Goal: Obtain resource: Download file/media

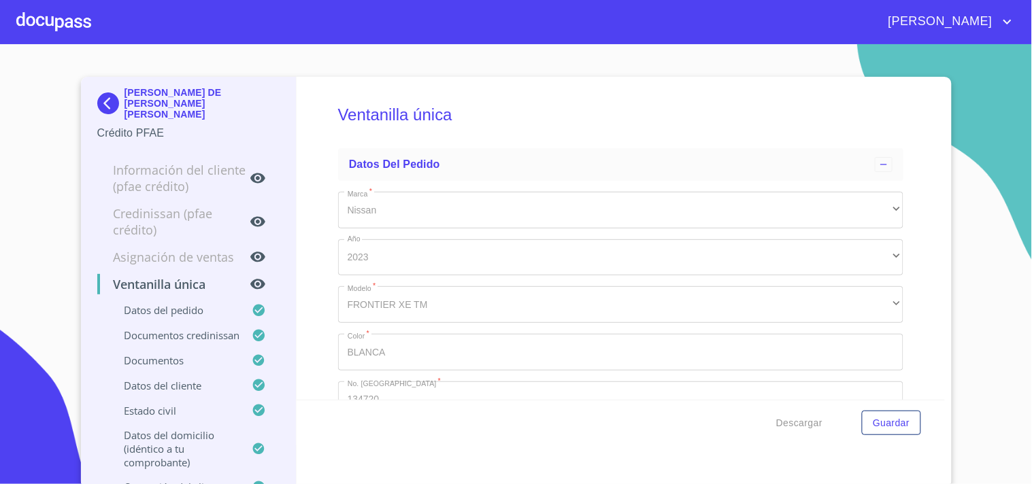
type input "15 de ene. de 1961"
click at [32, 10] on div at bounding box center [53, 22] width 75 height 44
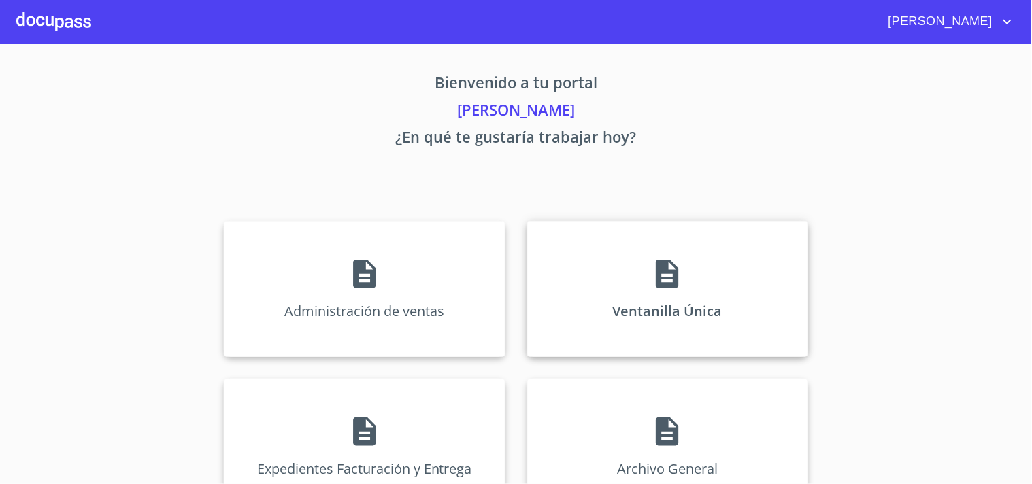
click at [687, 267] on div "Ventanilla Única" at bounding box center [667, 289] width 281 height 136
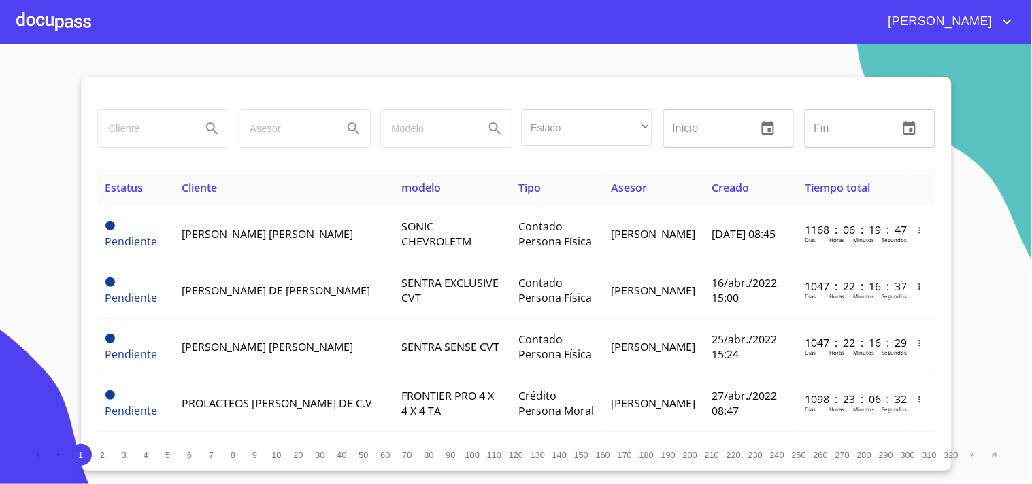
click at [144, 110] on div at bounding box center [163, 129] width 132 height 38
click at [151, 117] on input "search" at bounding box center [144, 128] width 93 height 37
type input "ANA LORENA"
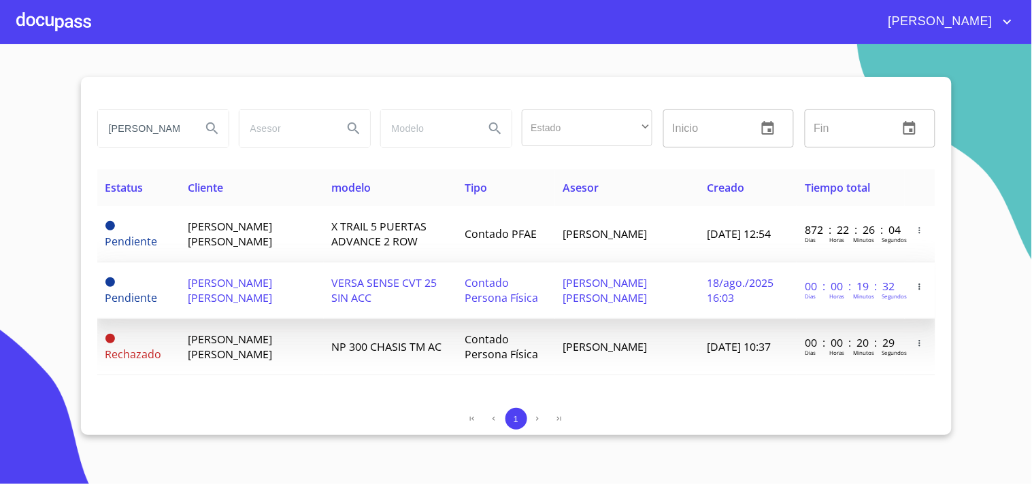
click at [272, 296] on span "ANA LORENA MALDONADO FUENTES" at bounding box center [230, 291] width 84 height 30
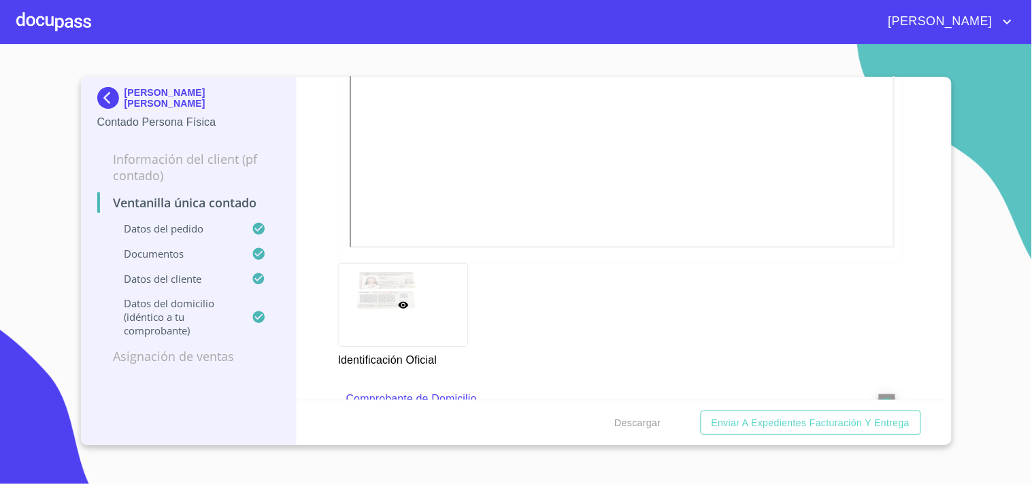
scroll to position [604, 0]
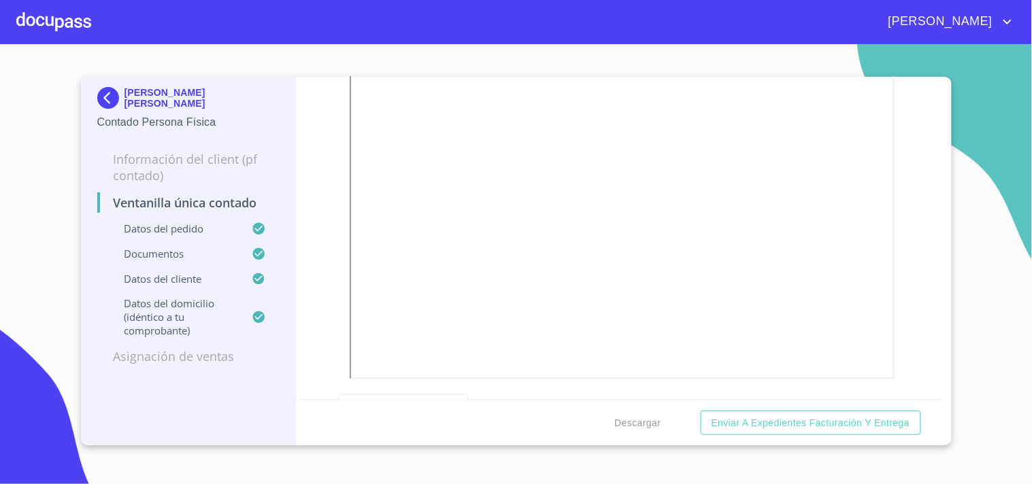
click at [641, 410] on div "Descargar Enviar a Expedientes Facturación y Entrega" at bounding box center [621, 423] width 648 height 46
click at [629, 427] on span "Descargar" at bounding box center [638, 423] width 46 height 17
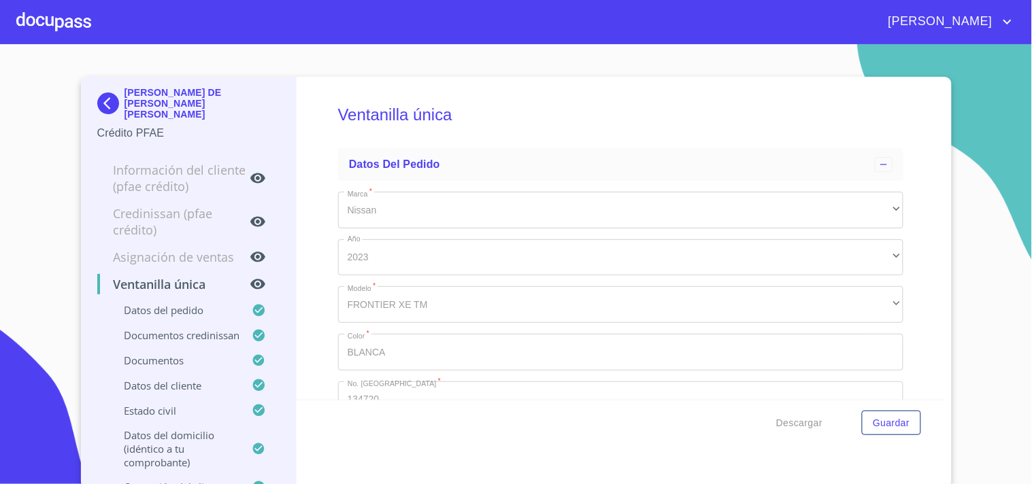
click at [61, 18] on div at bounding box center [53, 22] width 75 height 44
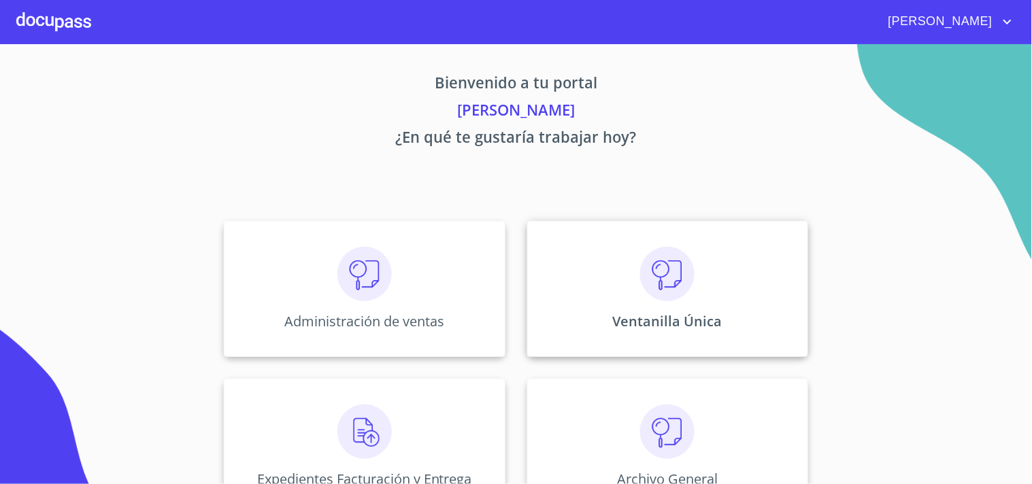
click at [665, 283] on img at bounding box center [667, 274] width 54 height 54
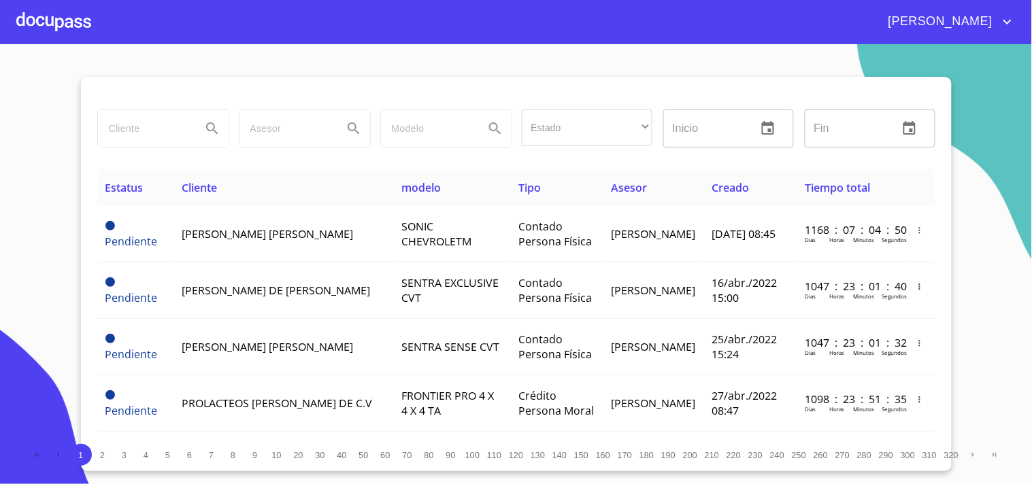
click at [128, 116] on input "search" at bounding box center [144, 128] width 93 height 37
type input "[PERSON_NAME] DE [PERSON_NAME]"
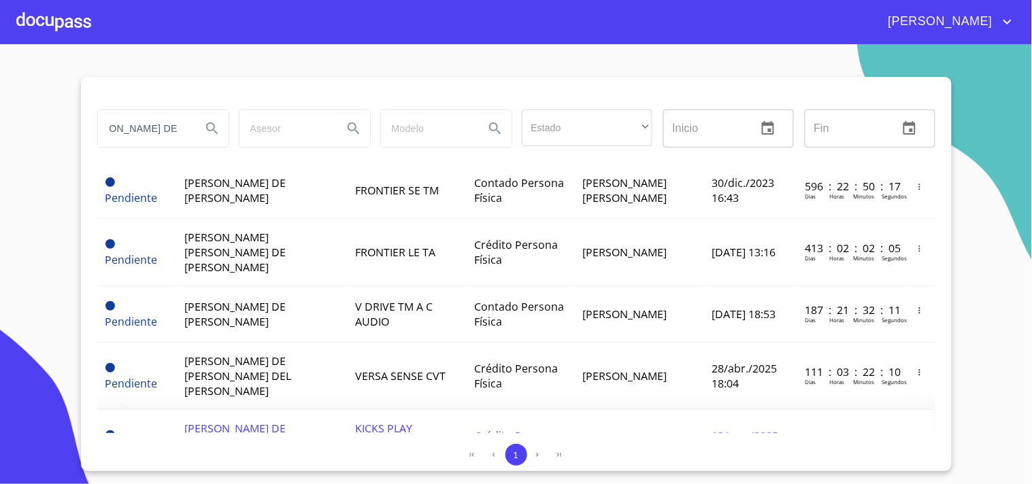
scroll to position [0, 0]
click at [474, 429] on span "Crédito Persona Física" at bounding box center [516, 444] width 84 height 30
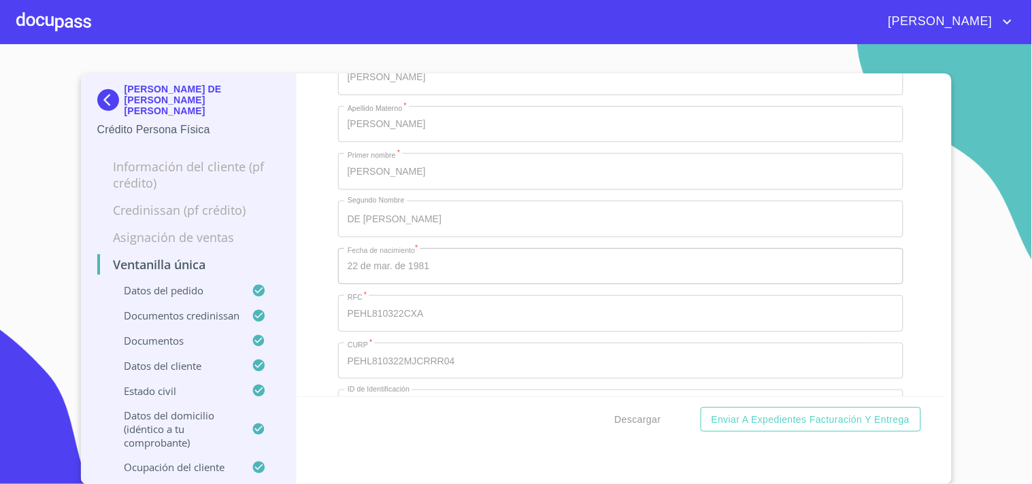
scroll to position [4913, 0]
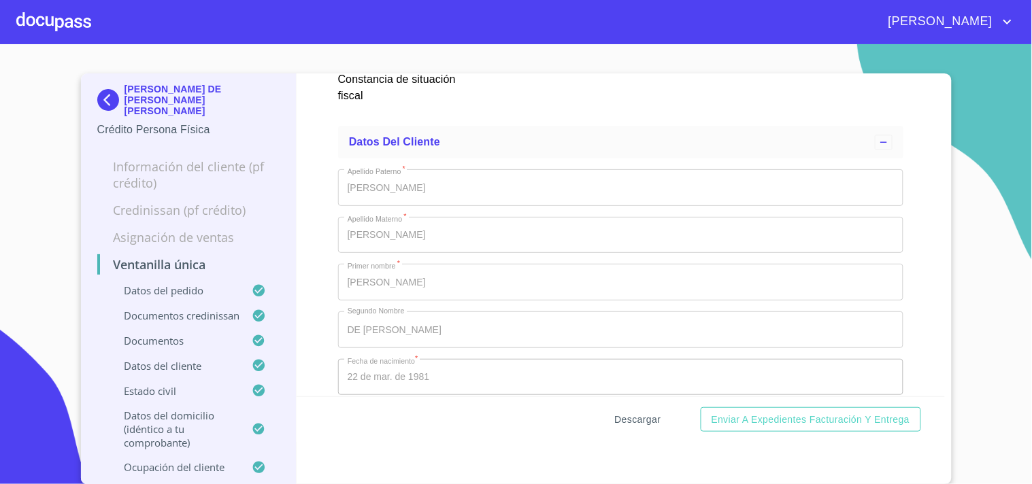
click at [654, 426] on span "Descargar" at bounding box center [638, 420] width 46 height 17
